Goal: Task Accomplishment & Management: Manage account settings

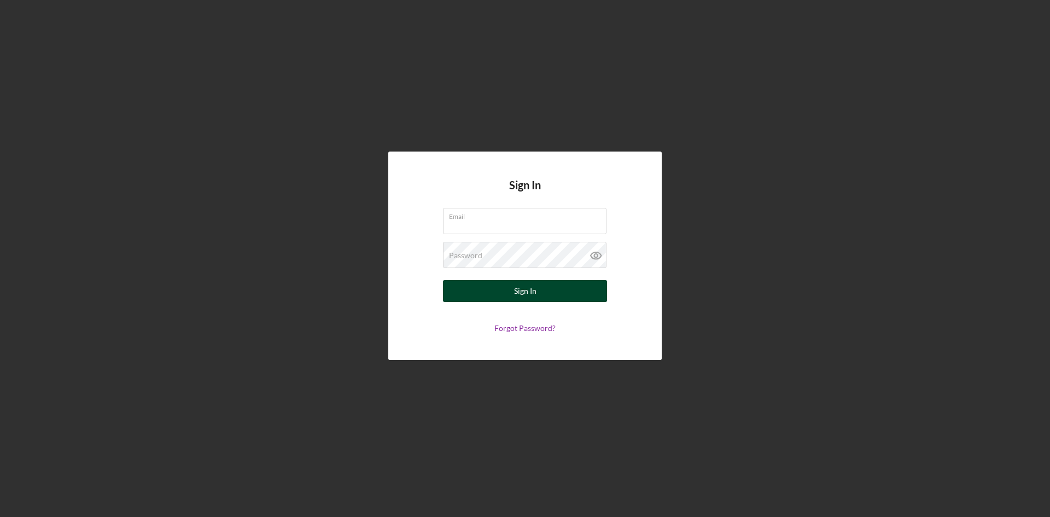
type input "[PERSON_NAME][EMAIL_ADDRESS][DOMAIN_NAME]"
click at [577, 297] on button "Sign In" at bounding box center [525, 291] width 164 height 22
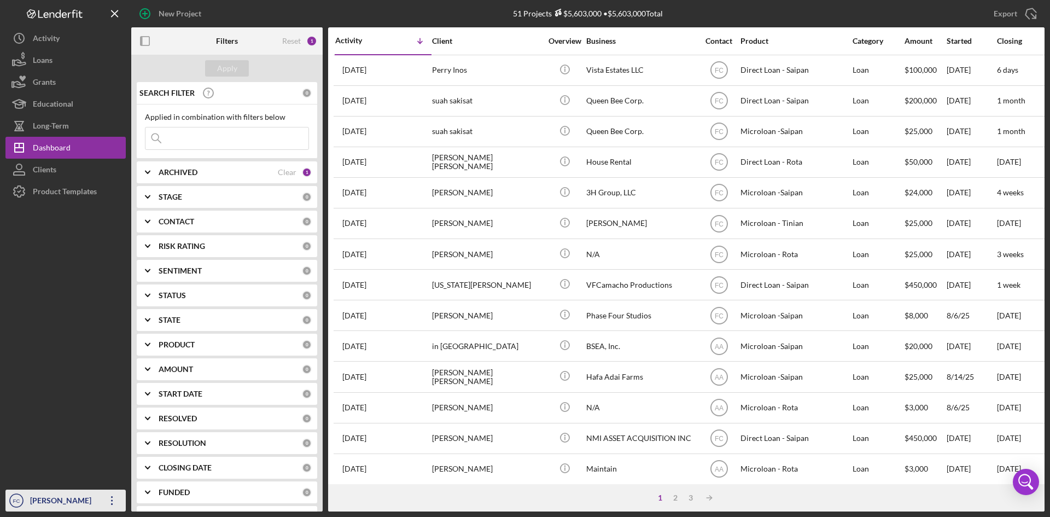
click at [42, 492] on div "[PERSON_NAME]" at bounding box center [62, 502] width 71 height 25
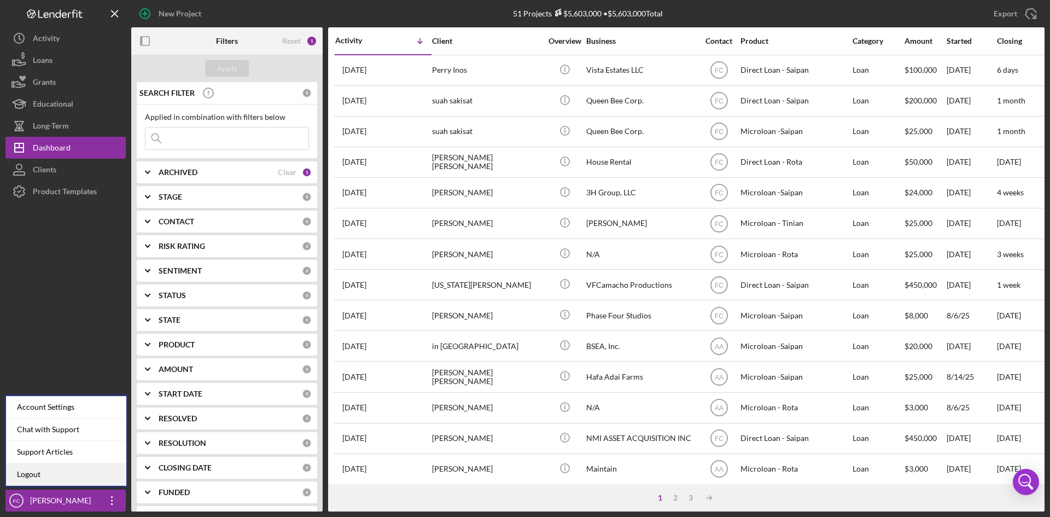
click at [44, 469] on link "Logout" at bounding box center [66, 474] width 120 height 22
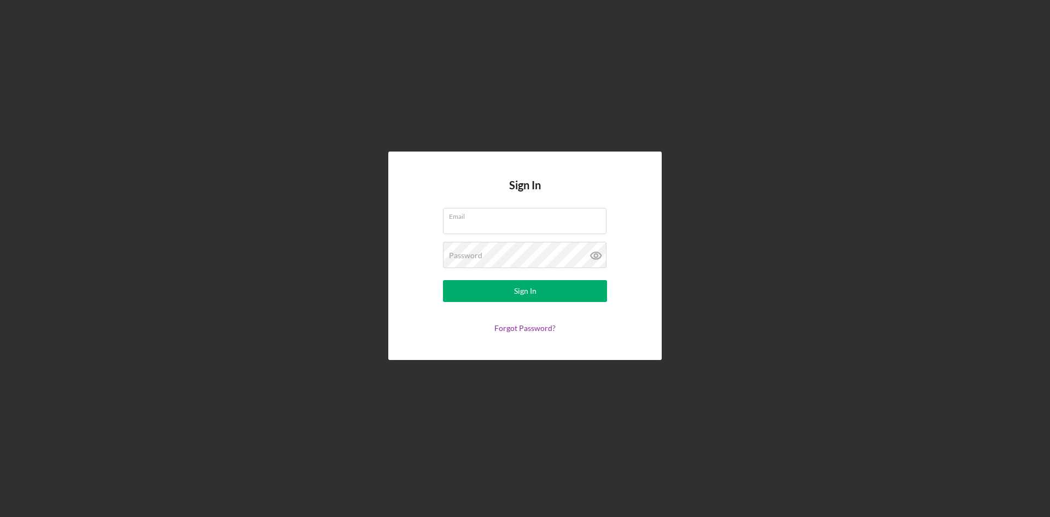
type input "[PERSON_NAME][EMAIL_ADDRESS][DOMAIN_NAME]"
click at [547, 299] on button "Sign In" at bounding box center [525, 291] width 164 height 22
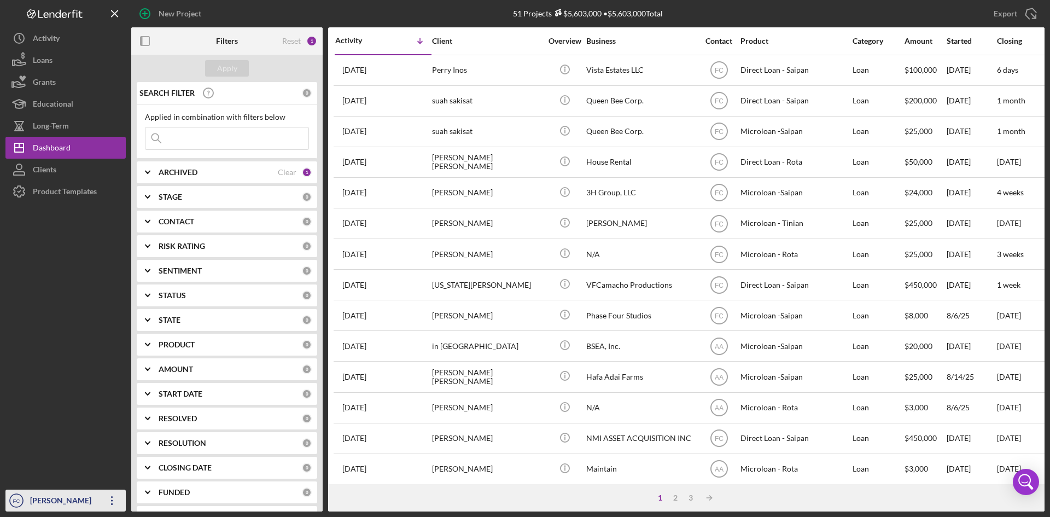
click at [62, 495] on div "[PERSON_NAME]" at bounding box center [62, 502] width 71 height 25
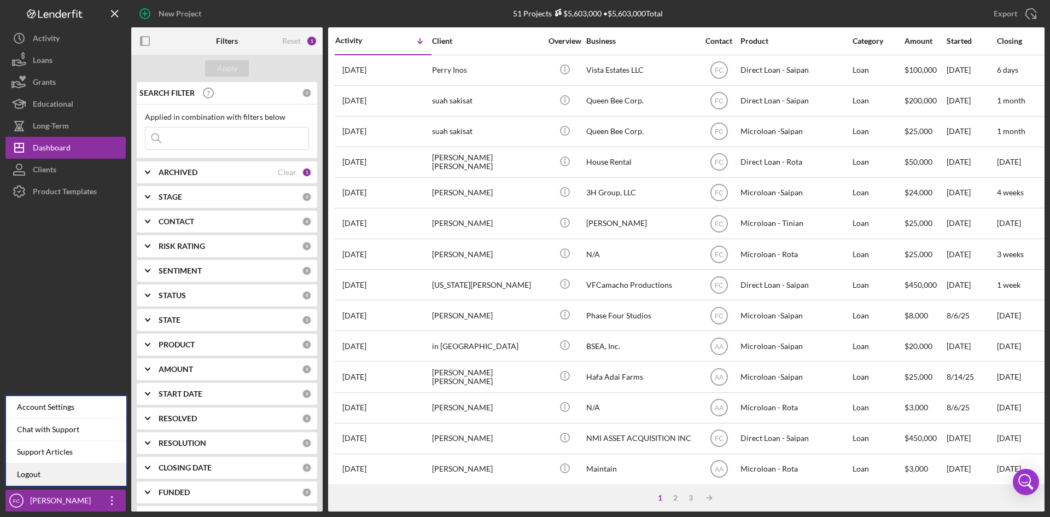
click at [58, 475] on link "Logout" at bounding box center [66, 474] width 120 height 22
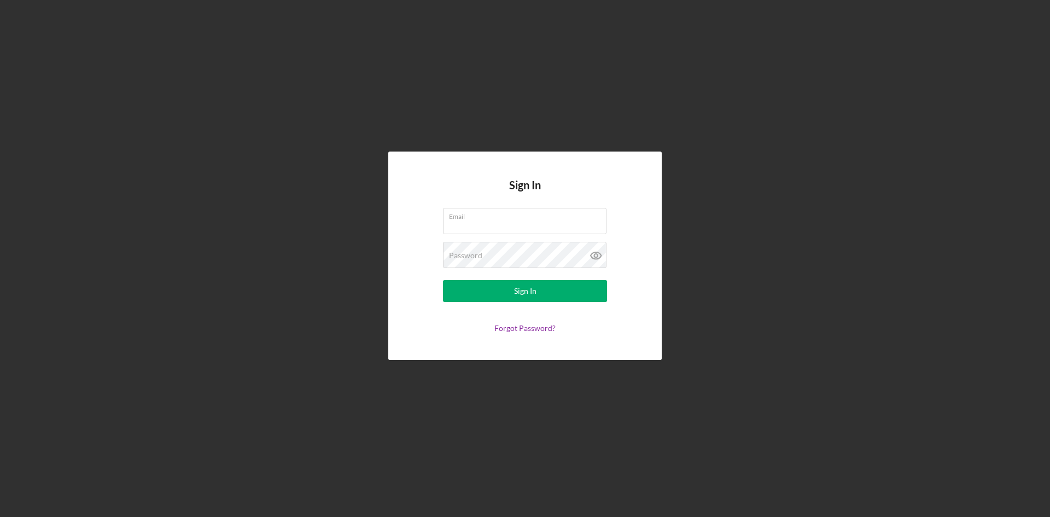
type input "[PERSON_NAME][EMAIL_ADDRESS][DOMAIN_NAME]"
click at [541, 290] on button "Sign In" at bounding box center [525, 291] width 164 height 22
